Goal: Navigation & Orientation: Understand site structure

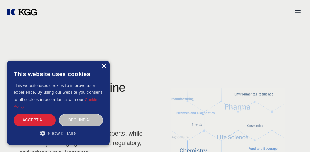
click at [103, 67] on div "×" at bounding box center [103, 66] width 5 height 5
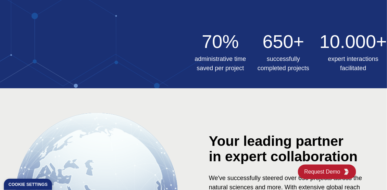
scroll to position [263, 0]
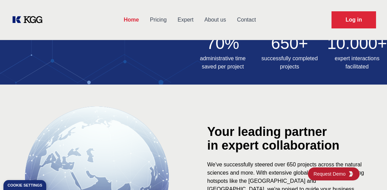
drag, startPoint x: 290, startPoint y: 1, endPoint x: 234, endPoint y: 139, distance: 149.3
click at [234, 139] on div "Your leading partner in expert collaboration" at bounding box center [290, 138] width 166 height 27
click at [156, 22] on link "Pricing" at bounding box center [158, 20] width 28 height 18
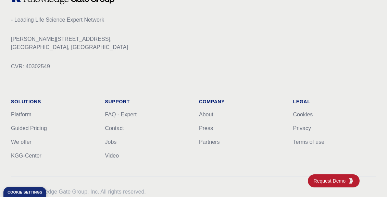
scroll to position [286, 0]
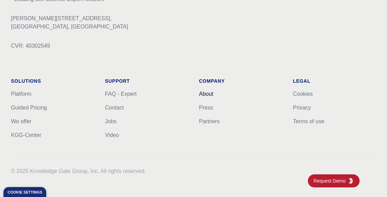
click at [208, 91] on link "About" at bounding box center [206, 94] width 14 height 6
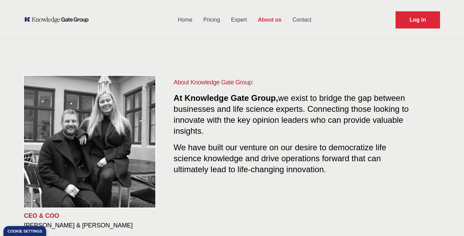
drag, startPoint x: 393, startPoint y: 0, endPoint x: 224, endPoint y: 202, distance: 263.2
click at [224, 152] on div "About Knowledge Gate Group: At Knowledge Gate Group, we exist to bridge the gap…" at bounding box center [302, 153] width 278 height 152
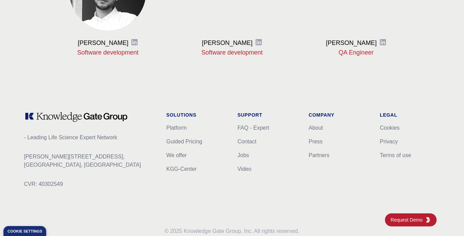
scroll to position [914, 0]
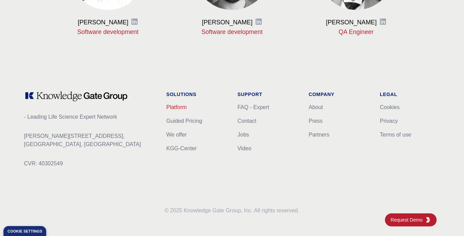
click at [174, 104] on link "Platform" at bounding box center [176, 107] width 21 height 6
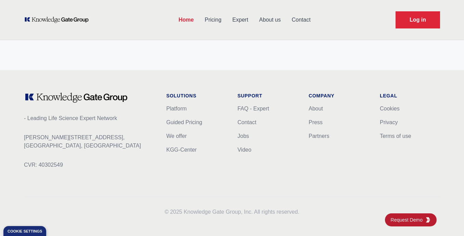
scroll to position [2222, 0]
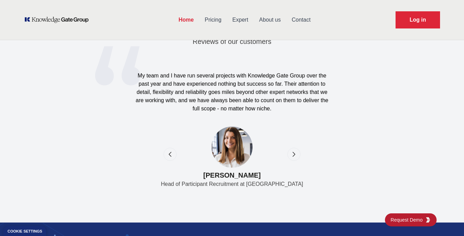
click at [242, 18] on link "Expert" at bounding box center [240, 20] width 27 height 18
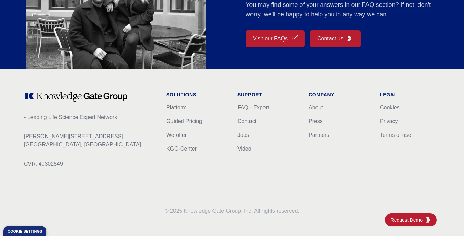
scroll to position [446, 0]
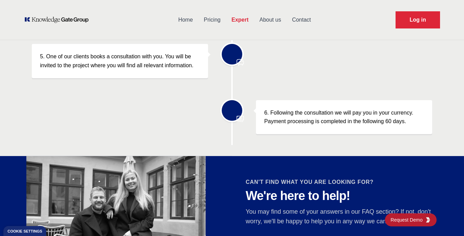
click at [272, 17] on link "About us" at bounding box center [270, 20] width 33 height 18
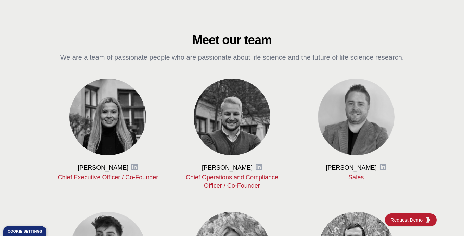
scroll to position [265, 0]
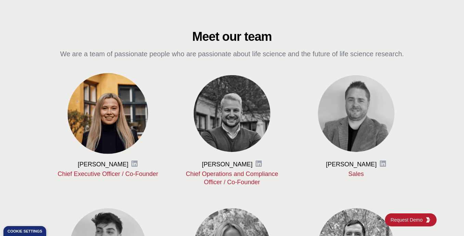
click at [123, 133] on img at bounding box center [108, 113] width 80 height 80
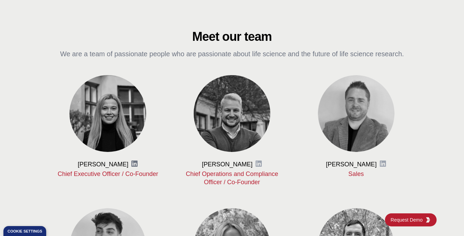
click at [135, 152] on icon at bounding box center [134, 163] width 7 height 7
click at [255, 152] on icon at bounding box center [258, 163] width 7 height 7
